Goal: Task Accomplishment & Management: Manage account settings

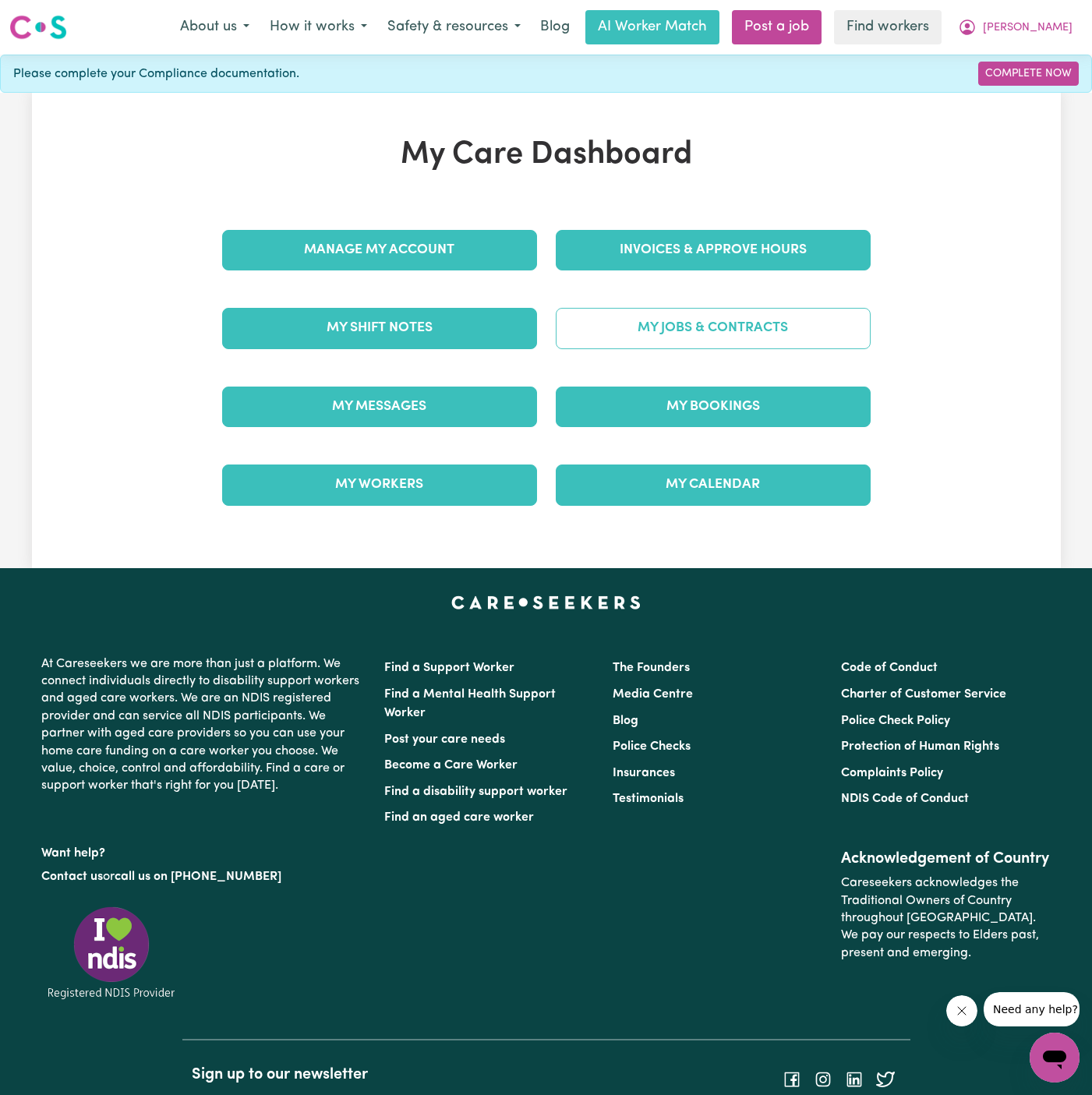
click at [732, 333] on link "My Jobs & Contracts" at bounding box center [714, 328] width 315 height 40
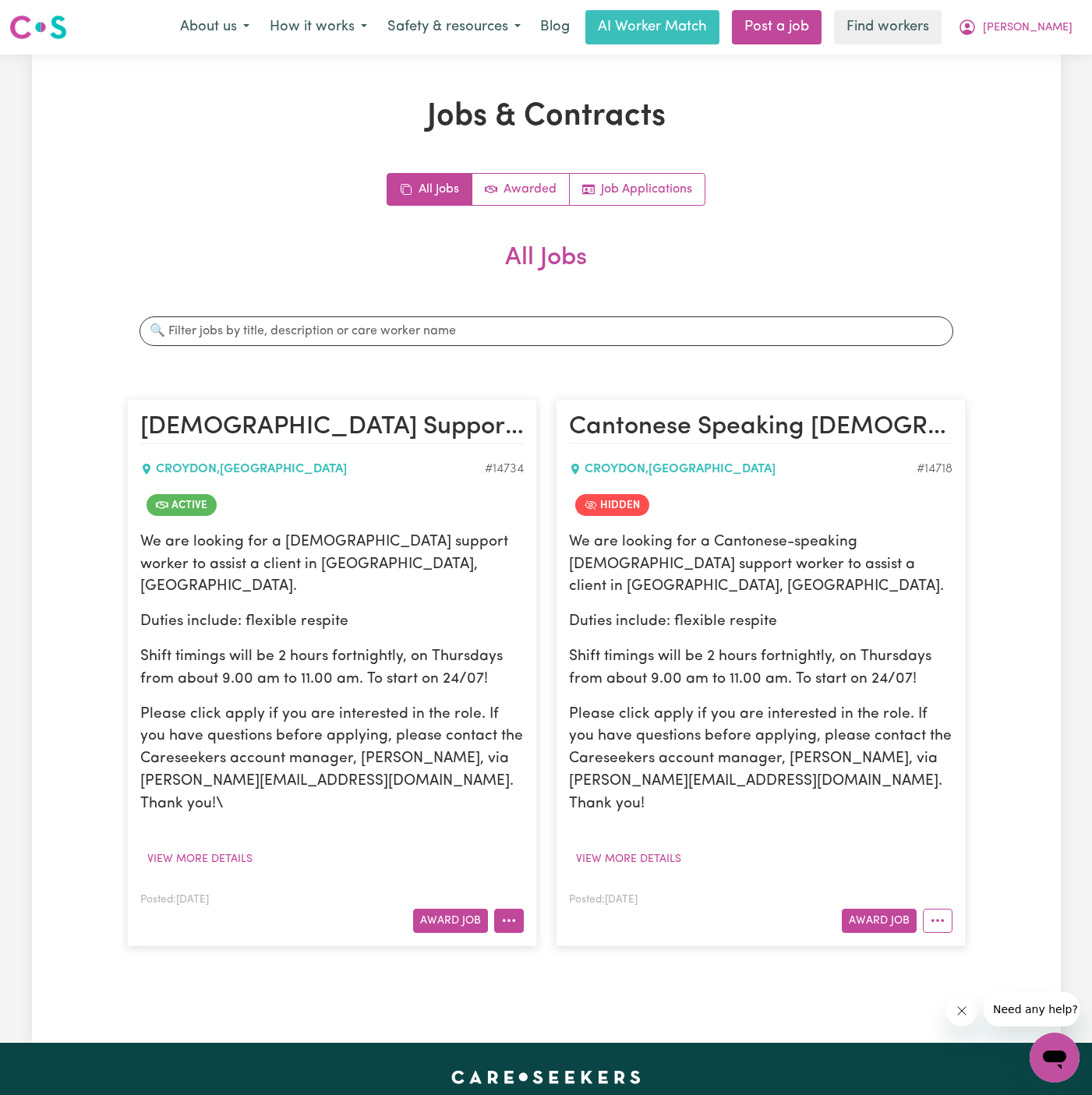
click at [504, 909] on button "More options" at bounding box center [509, 921] width 30 height 24
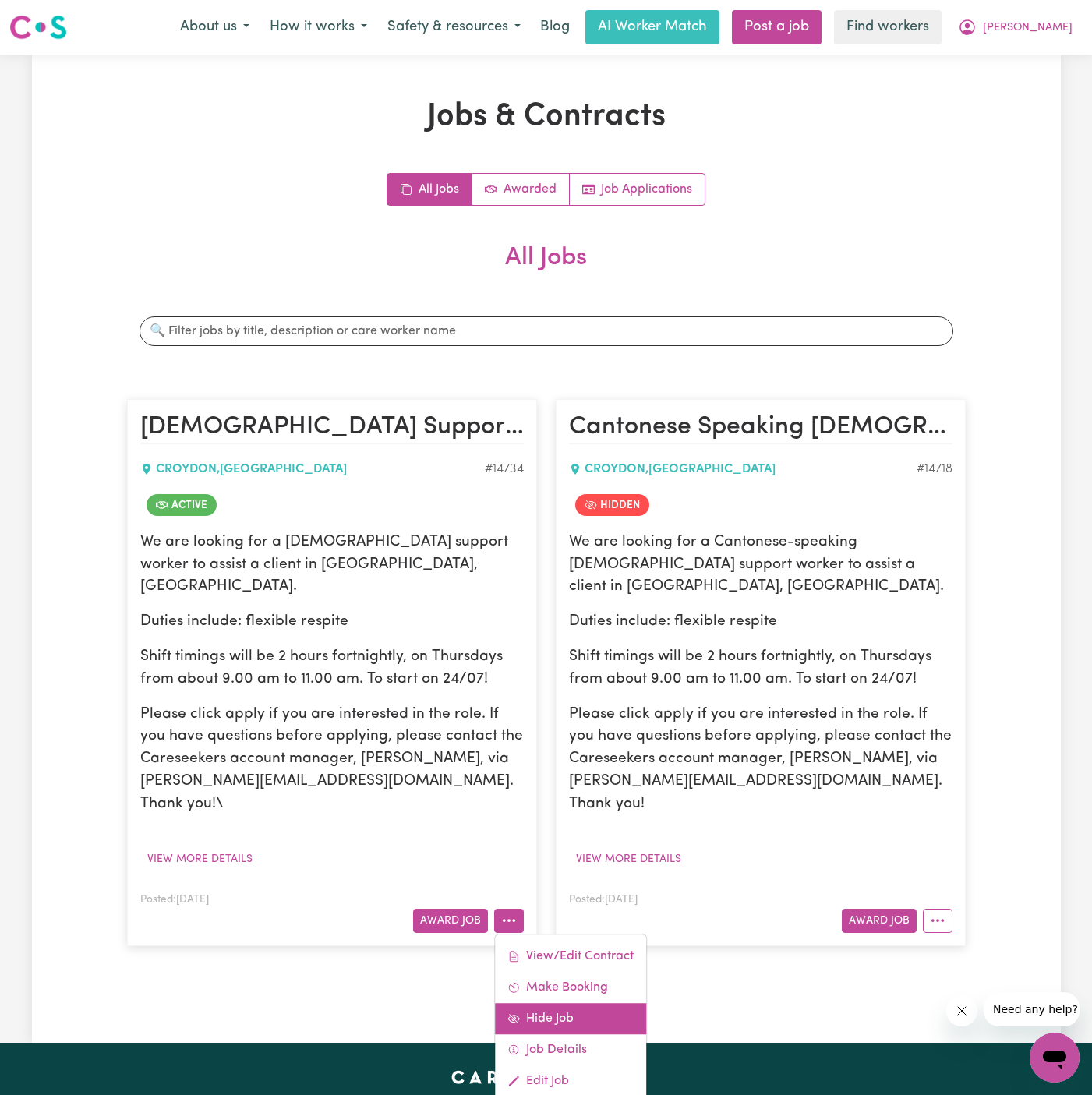
click at [595, 1003] on link "Hide Job" at bounding box center [571, 1018] width 151 height 31
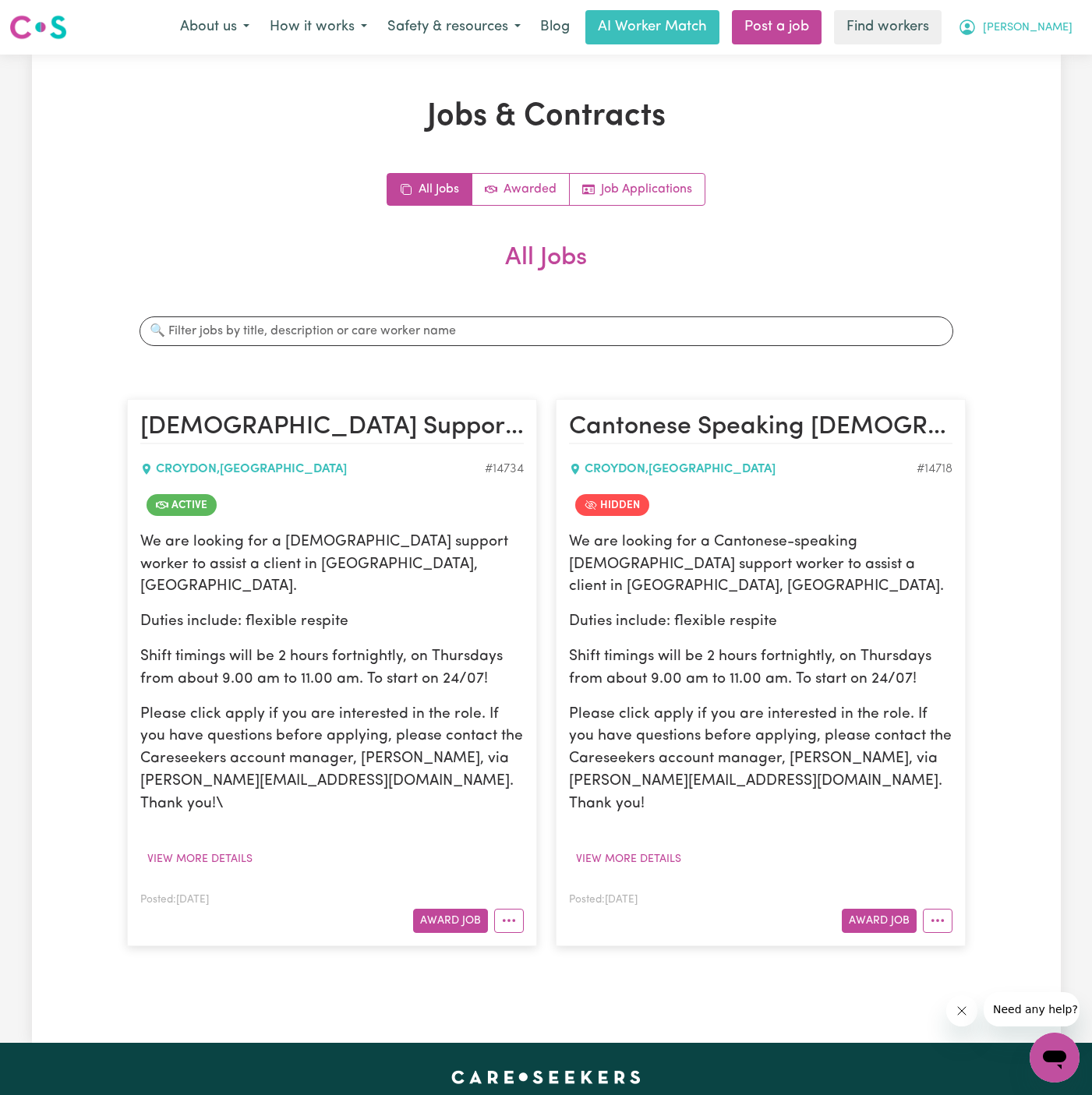
click at [1058, 26] on span "Victor" at bounding box center [1028, 27] width 90 height 17
click at [1058, 51] on link "My Dashboard" at bounding box center [1020, 60] width 123 height 30
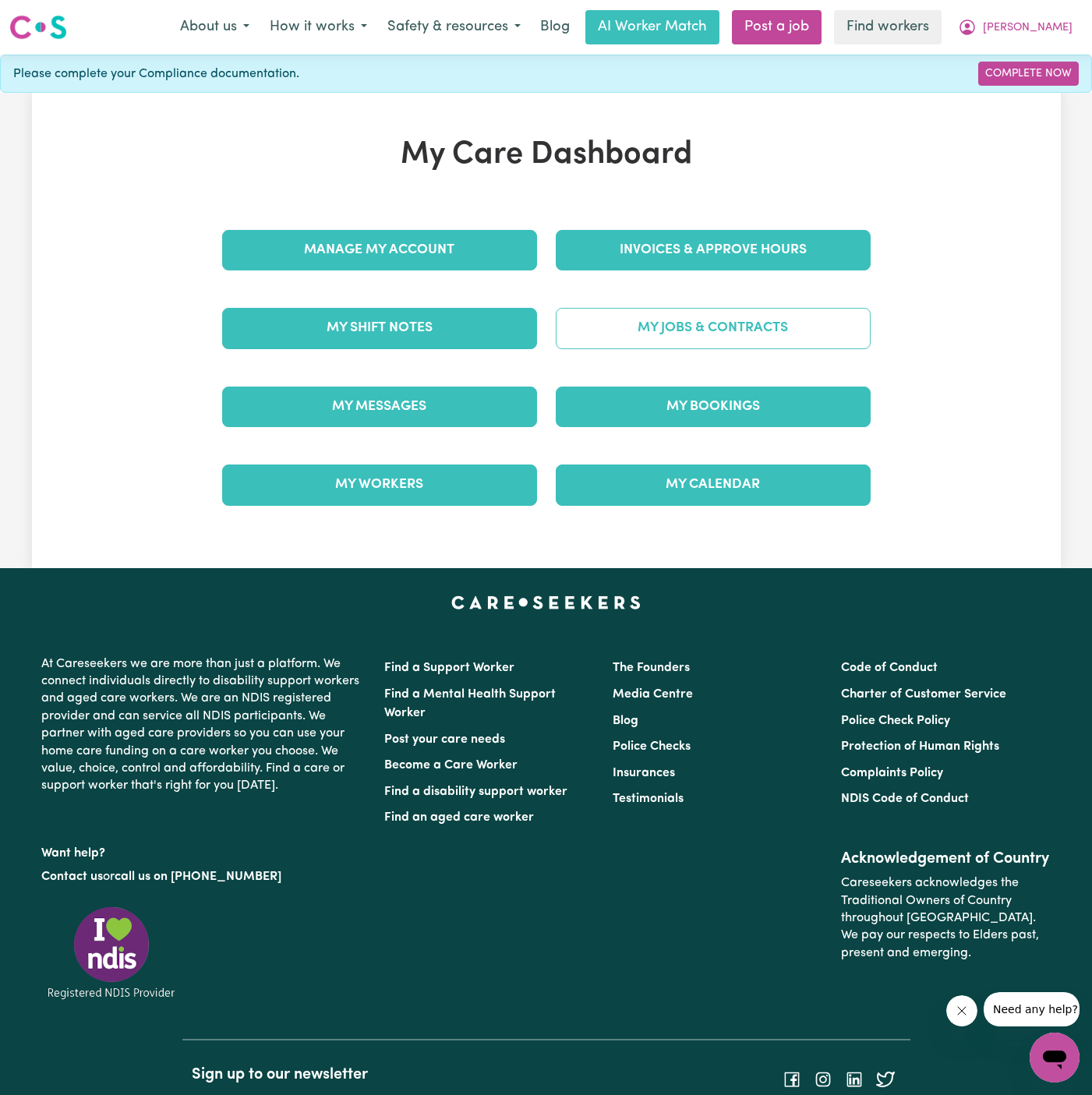
click at [712, 324] on link "My Jobs & Contracts" at bounding box center [714, 328] width 315 height 40
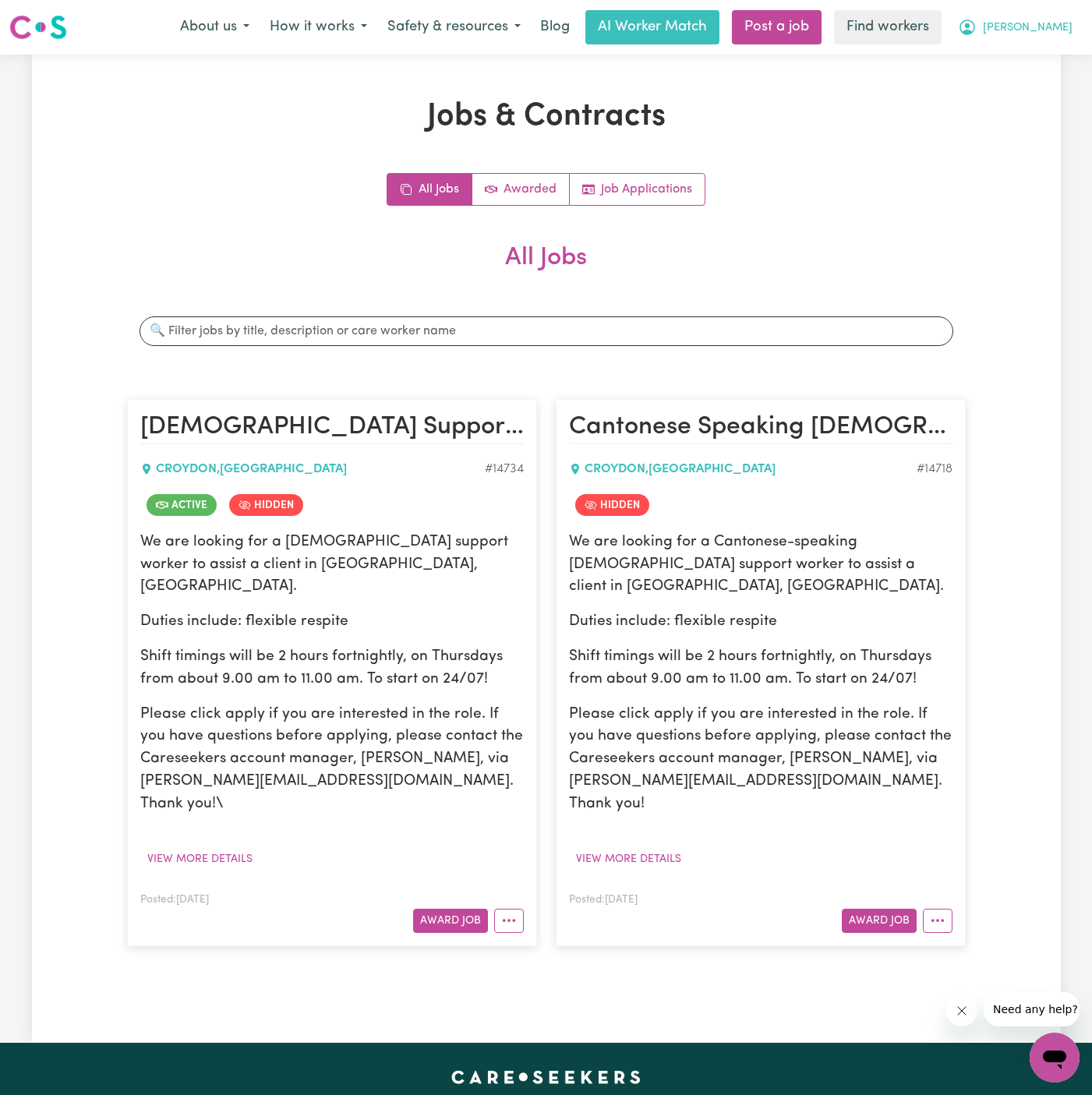
click at [1057, 24] on span "Victor" at bounding box center [1028, 27] width 90 height 17
click at [1055, 53] on link "My Dashboard" at bounding box center [1020, 60] width 123 height 30
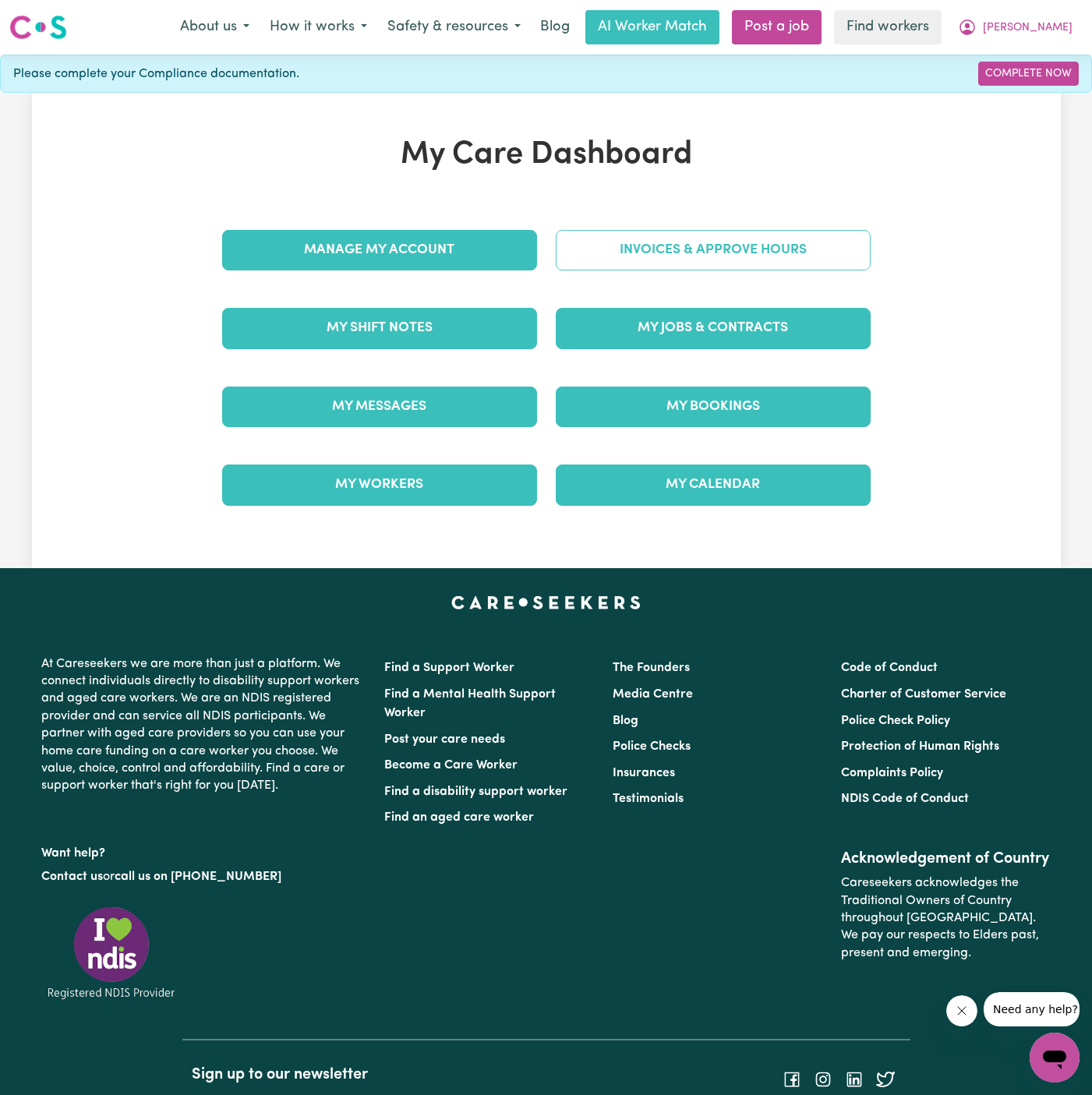
click at [755, 252] on link "Invoices & Approve Hours" at bounding box center [714, 250] width 315 height 40
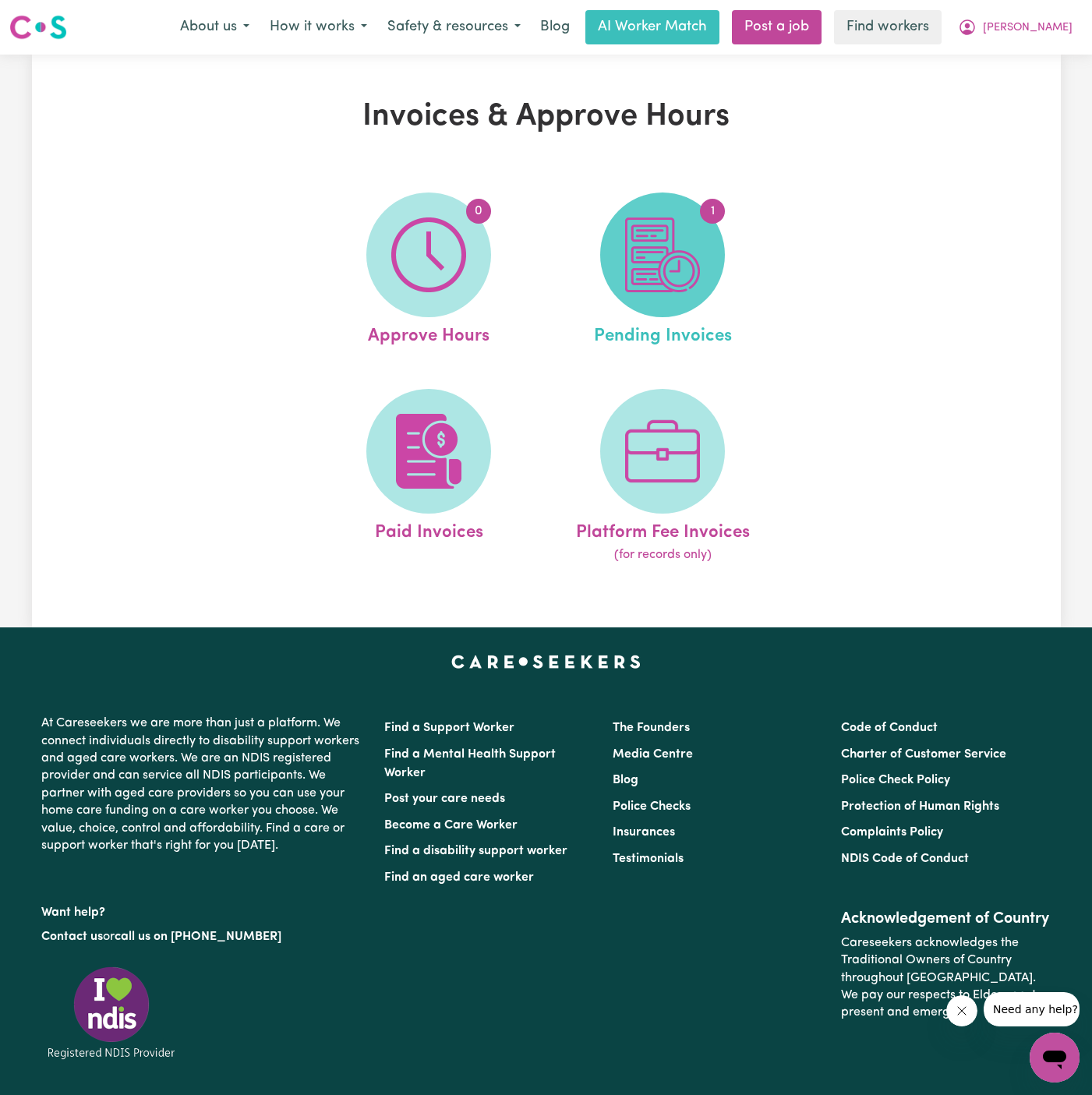
click at [681, 277] on img at bounding box center [662, 255] width 75 height 75
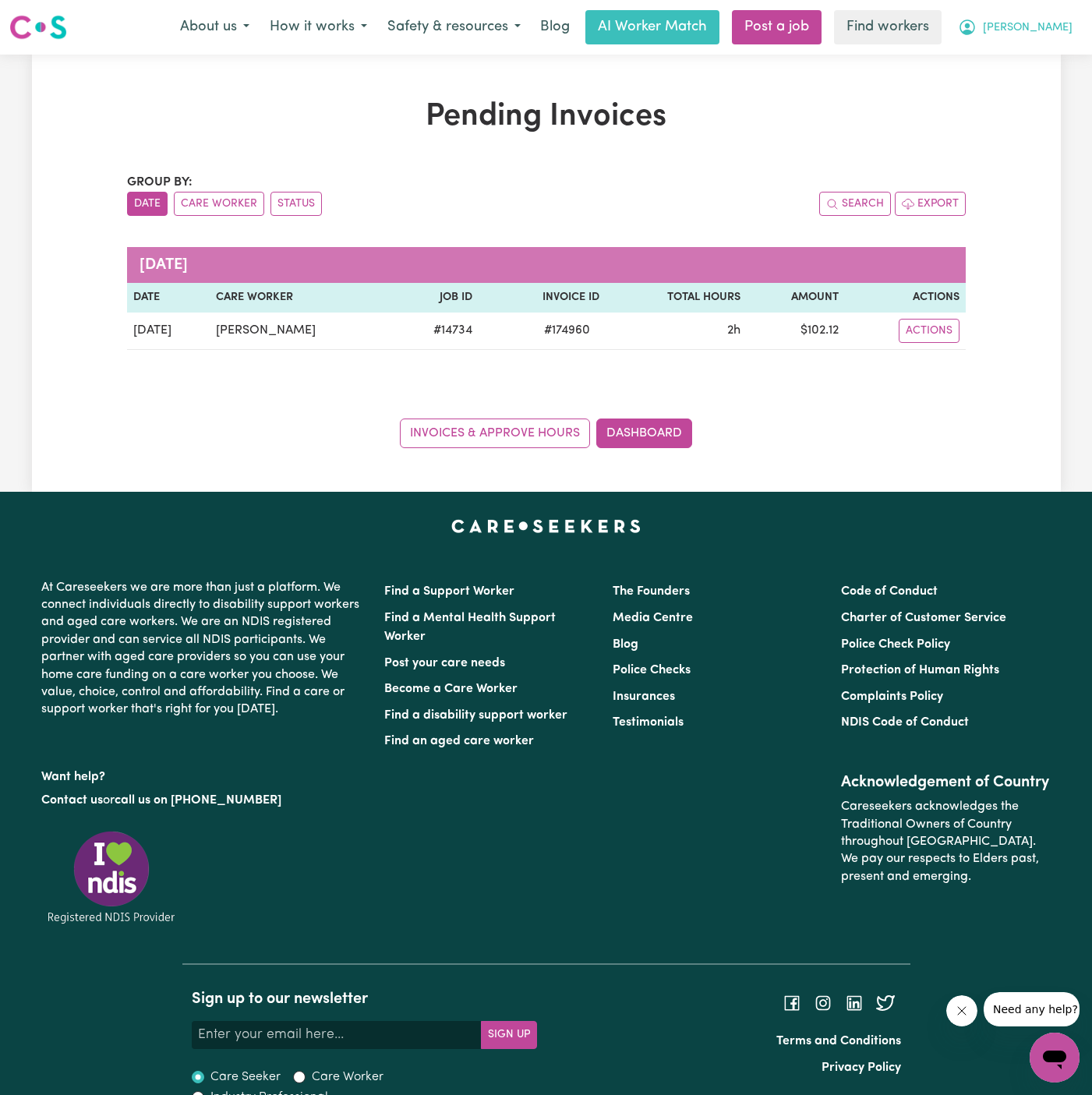
click at [1056, 31] on span "Victor" at bounding box center [1028, 27] width 90 height 17
click at [1026, 87] on link "Logout" at bounding box center [1020, 89] width 123 height 30
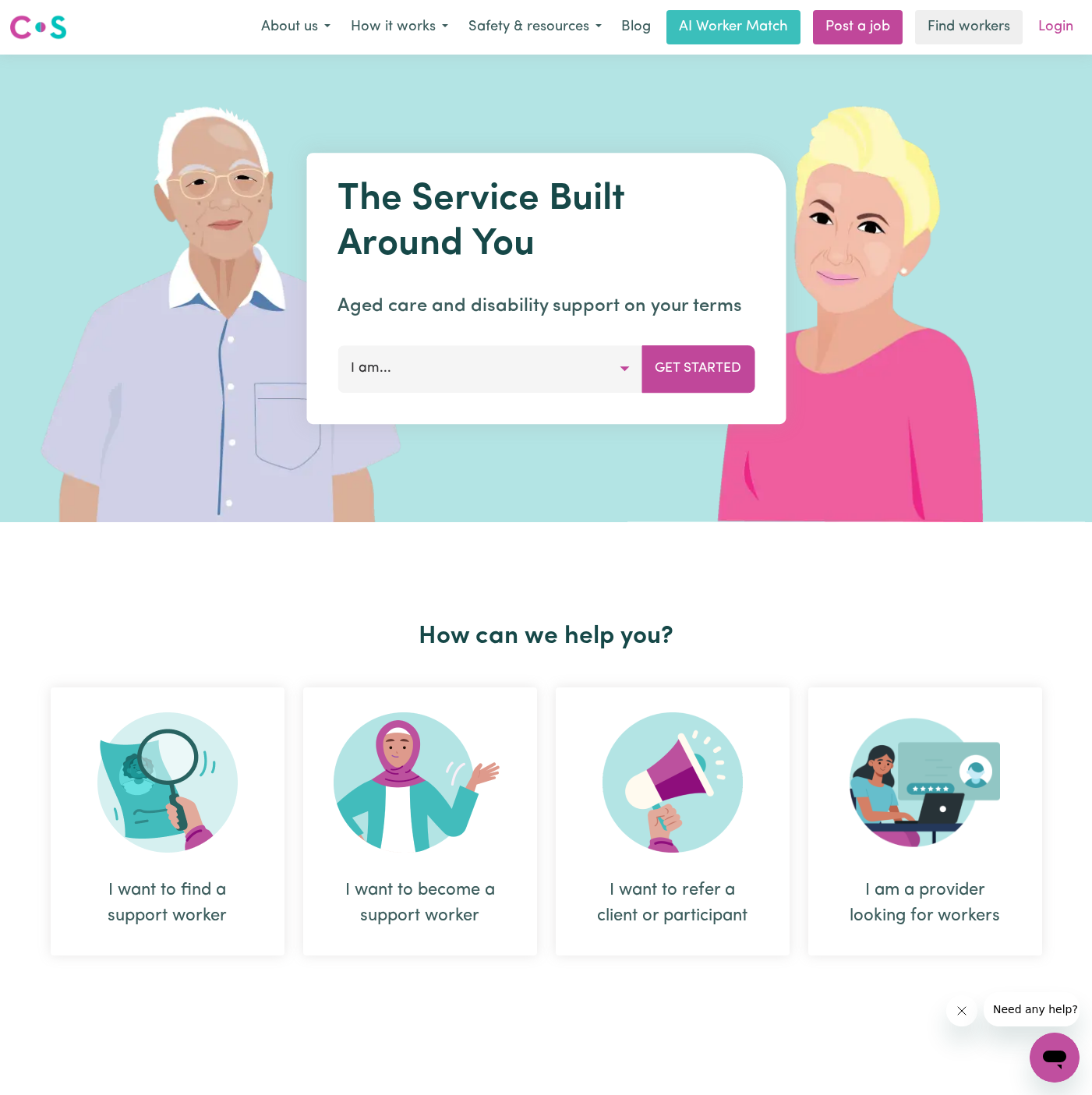
click at [1068, 31] on link "Login" at bounding box center [1056, 27] width 54 height 35
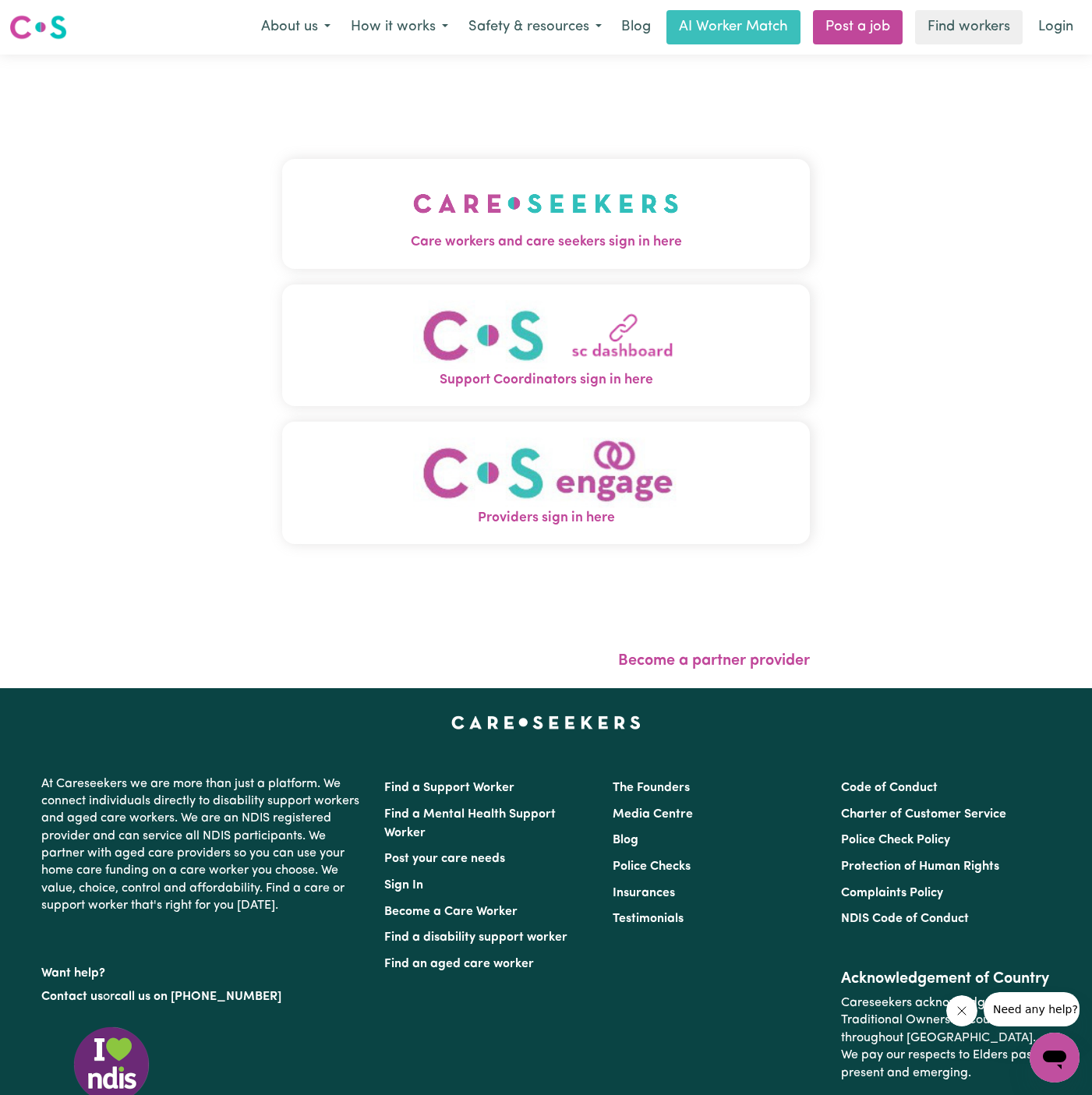
click at [537, 193] on img "Care workers and care seekers sign in here" at bounding box center [546, 203] width 266 height 58
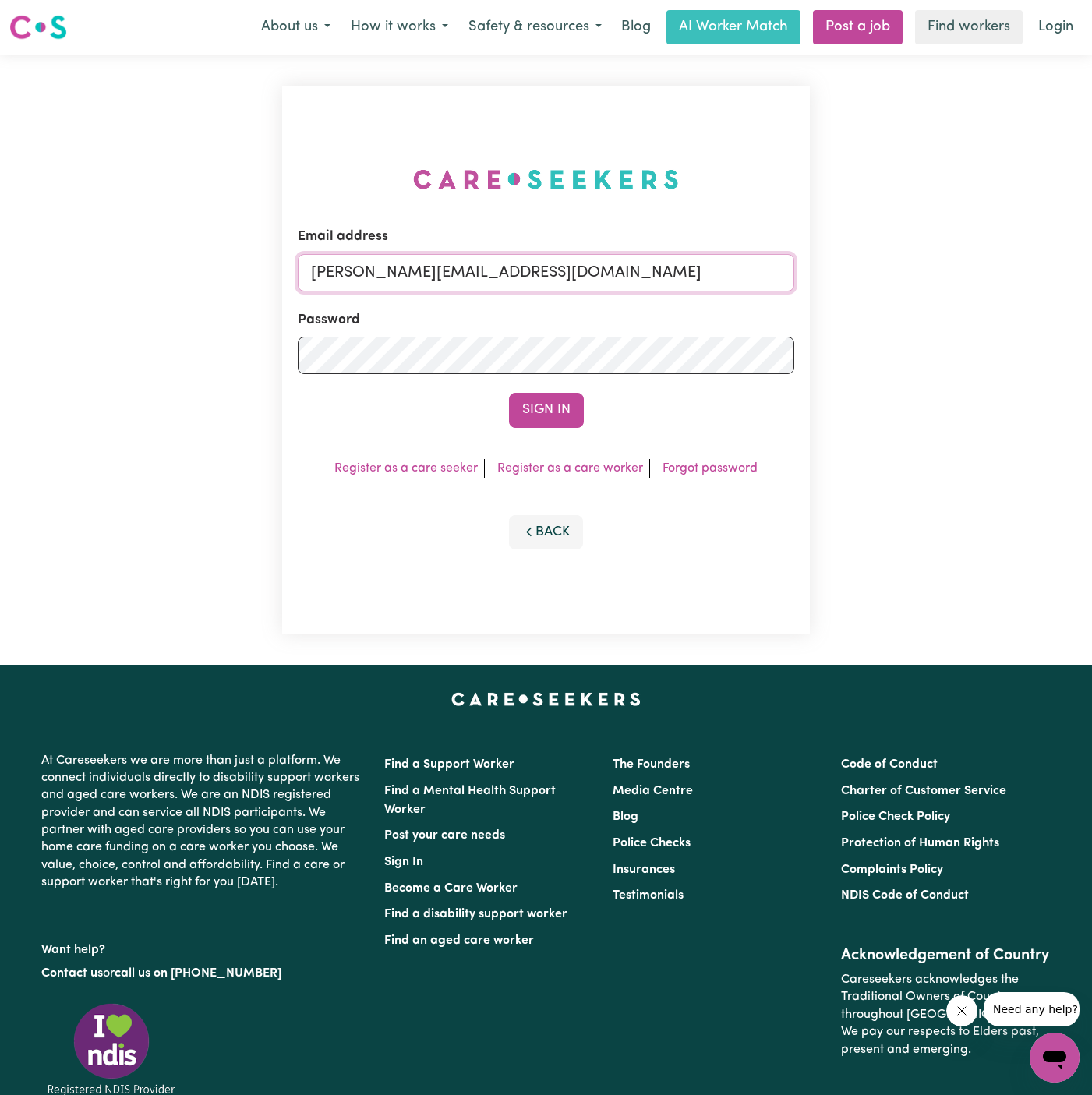
click at [606, 276] on input "[PERSON_NAME][EMAIL_ADDRESS][DOMAIN_NAME]" at bounding box center [546, 272] width 497 height 38
drag, startPoint x: 390, startPoint y: 276, endPoint x: 977, endPoint y: 283, distance: 587.0
click at [977, 283] on div "Email address superuser~SharynWessonRC@careseekers.com.au Password Sign In Regi…" at bounding box center [546, 360] width 1092 height 611
type input "superuser~HarryNurmiELS@careseekers.com.au"
click at [546, 402] on button "Sign In" at bounding box center [546, 410] width 75 height 35
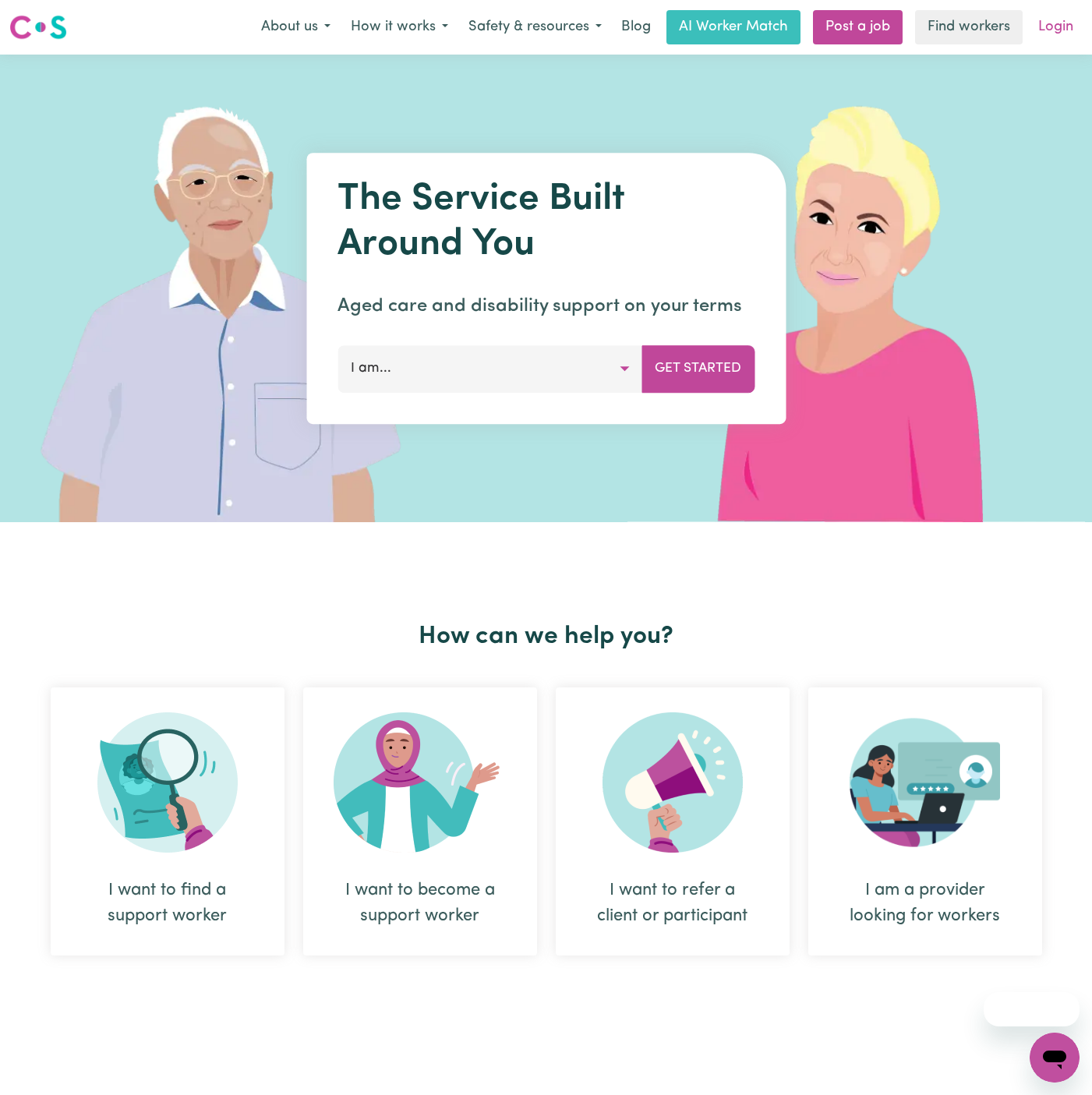
click at [1052, 30] on link "Login" at bounding box center [1056, 27] width 54 height 35
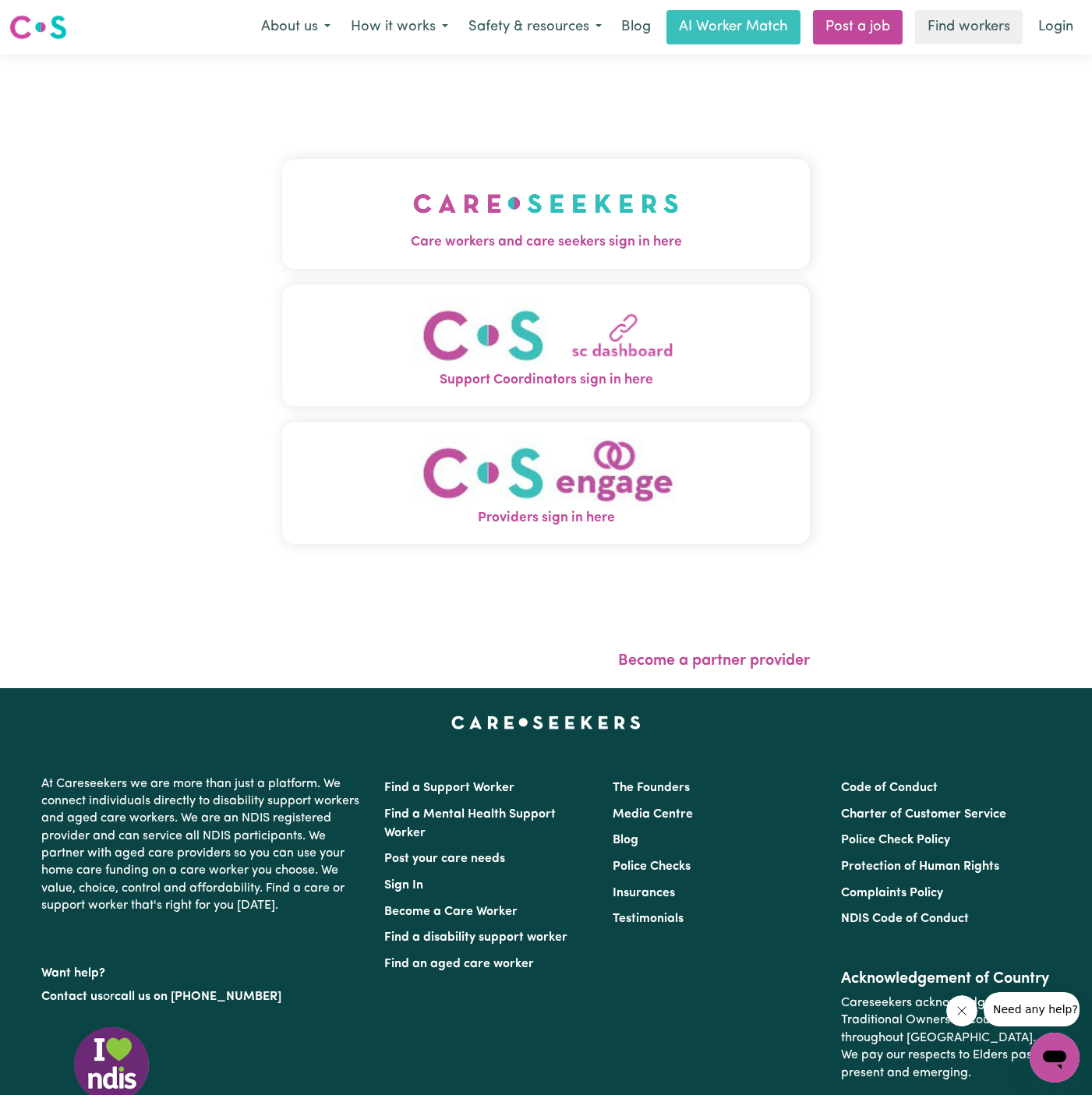
click at [509, 206] on img "Care workers and care seekers sign in here" at bounding box center [546, 203] width 266 height 58
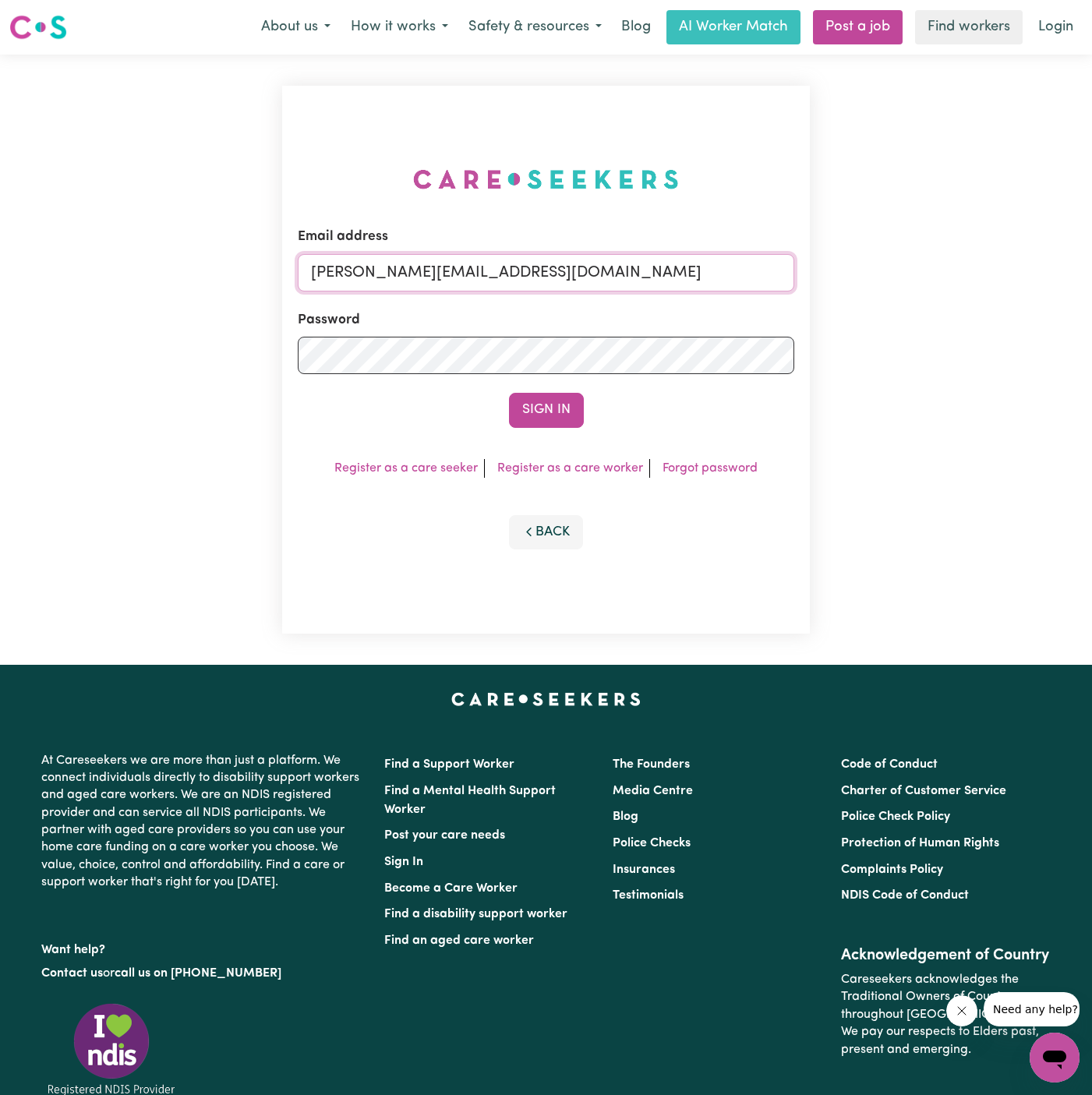
click at [583, 268] on input "[PERSON_NAME][EMAIL_ADDRESS][DOMAIN_NAME]" at bounding box center [546, 272] width 497 height 38
drag, startPoint x: 391, startPoint y: 273, endPoint x: 921, endPoint y: 286, distance: 530.2
click at [921, 286] on div "Email address [EMAIL_ADDRESS][DOMAIN_NAME] Password Sign In Register as a care …" at bounding box center [546, 360] width 1092 height 611
click at [509, 393] on button "Sign In" at bounding box center [546, 410] width 75 height 35
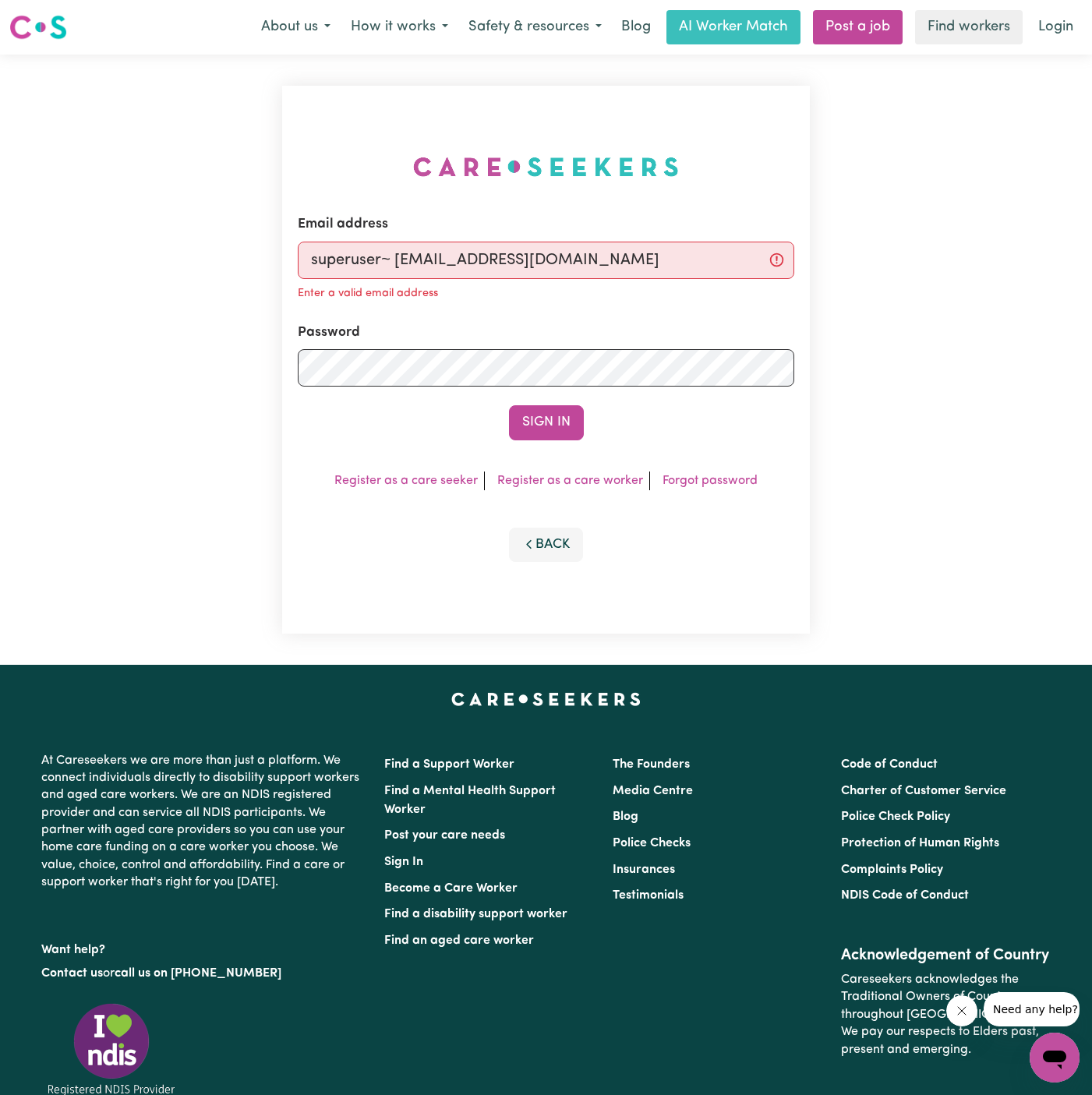
click at [395, 261] on input "superuser~ [EMAIL_ADDRESS][DOMAIN_NAME]" at bounding box center [546, 260] width 497 height 38
type input "superuser~[EMAIL_ADDRESS][DOMAIN_NAME]"
click at [563, 418] on button "Sign In" at bounding box center [546, 422] width 75 height 35
